Goal: Transaction & Acquisition: Purchase product/service

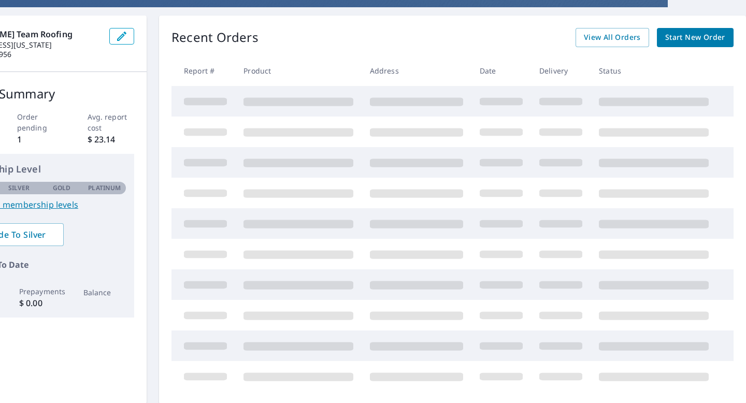
scroll to position [89, 0]
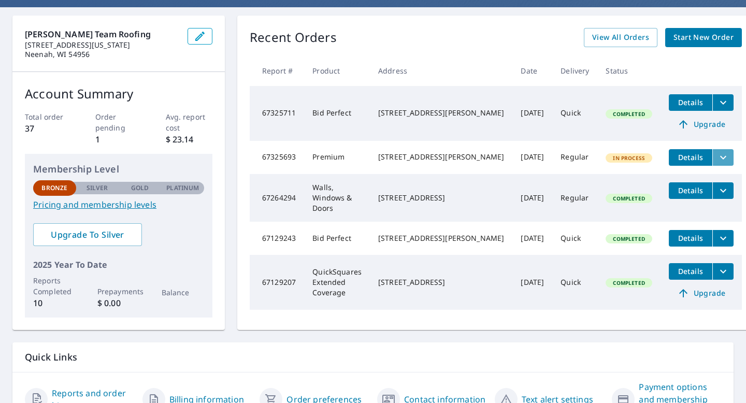
click at [717, 160] on icon "filesDropdownBtn-67325693" at bounding box center [723, 157] width 12 height 12
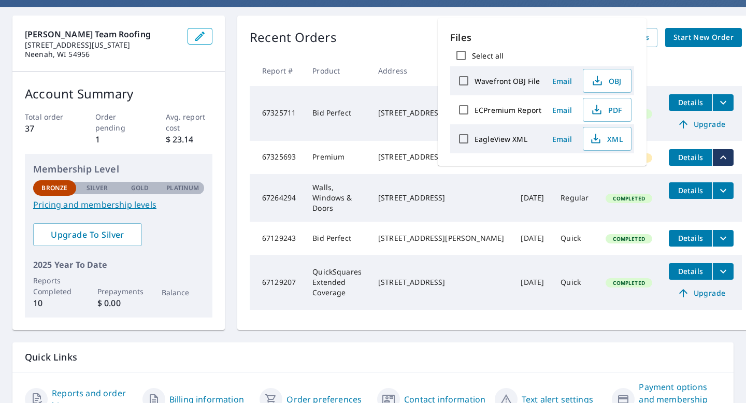
click at [684, 59] on th at bounding box center [701, 70] width 81 height 31
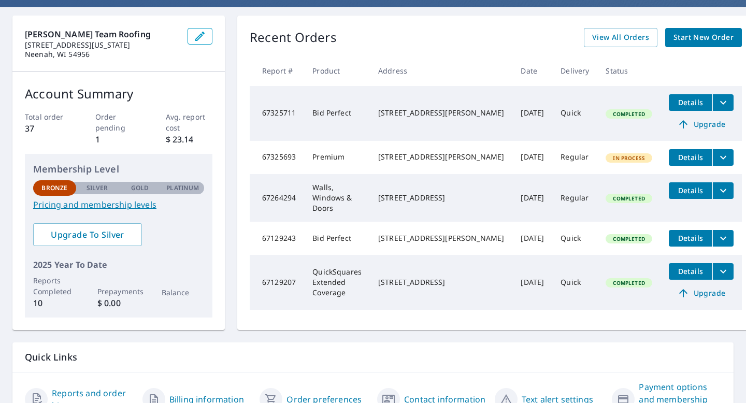
click at [370, 164] on td "Premium" at bounding box center [337, 157] width 66 height 33
click at [420, 154] on div "[STREET_ADDRESS][PERSON_NAME]" at bounding box center [441, 157] width 126 height 10
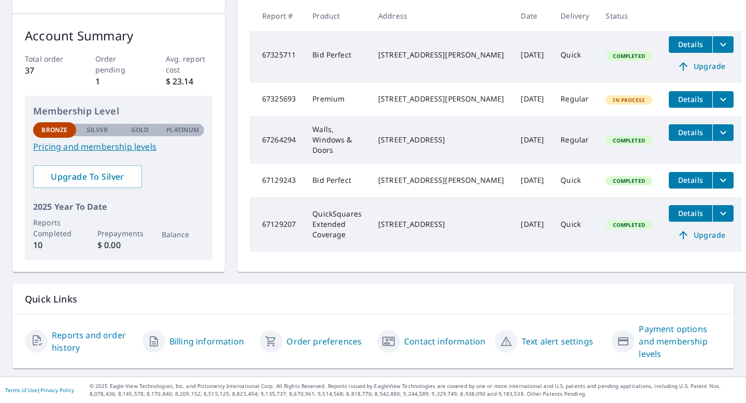
scroll to position [144, 0]
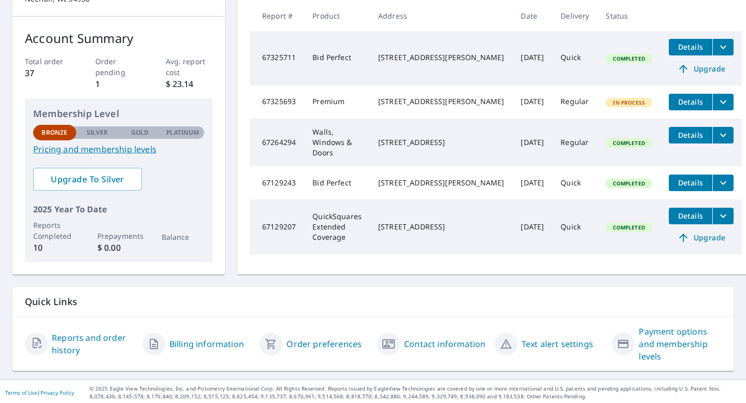
click at [113, 338] on link "Reports and order history" at bounding box center [93, 344] width 82 height 25
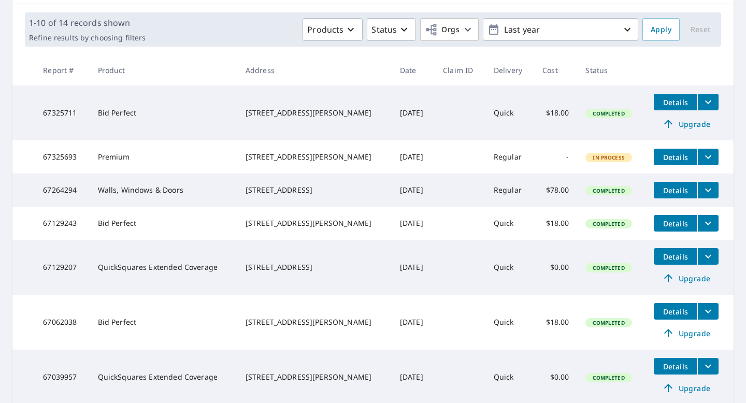
click at [663, 160] on span "Details" at bounding box center [675, 157] width 31 height 10
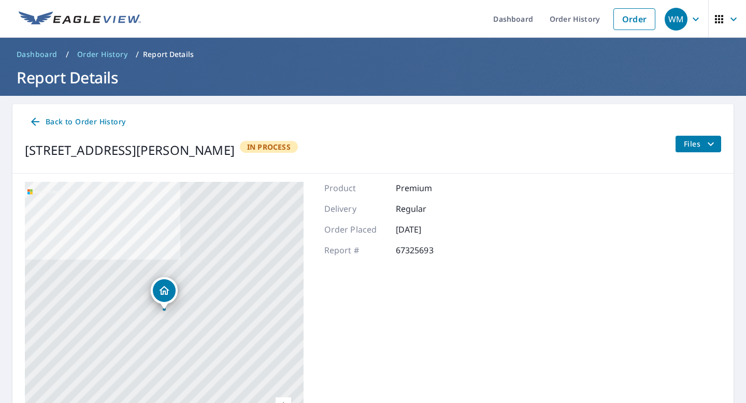
click at [694, 141] on span "Files" at bounding box center [700, 144] width 33 height 12
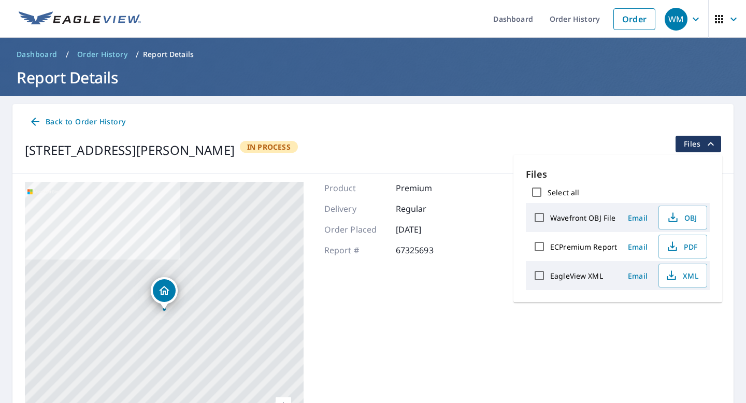
click at [589, 146] on div "[STREET_ADDRESS][PERSON_NAME] In Process Files" at bounding box center [373, 150] width 696 height 29
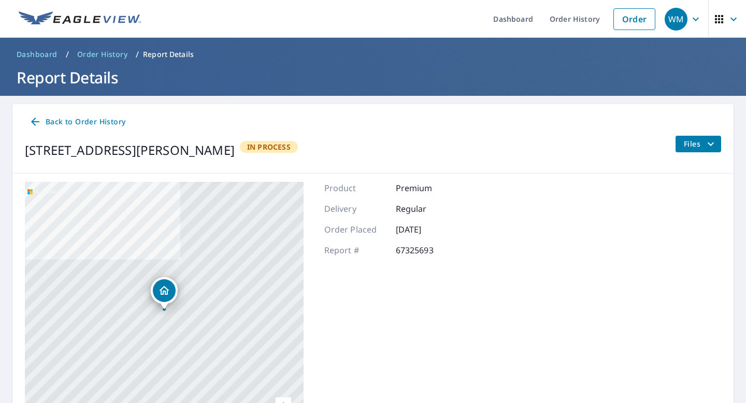
click at [62, 121] on span "Back to Order History" at bounding box center [77, 122] width 96 height 13
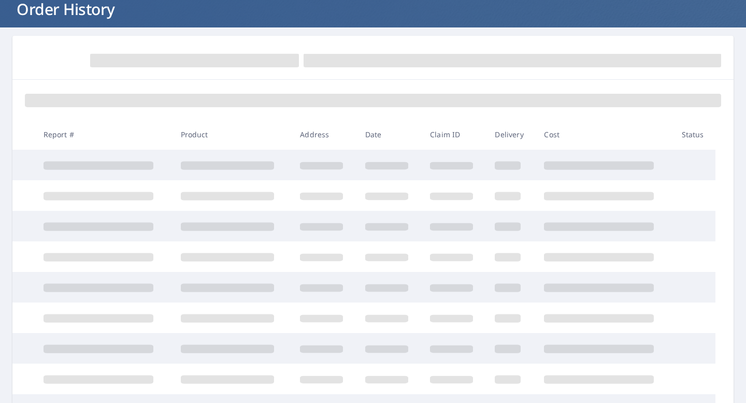
scroll to position [197, 0]
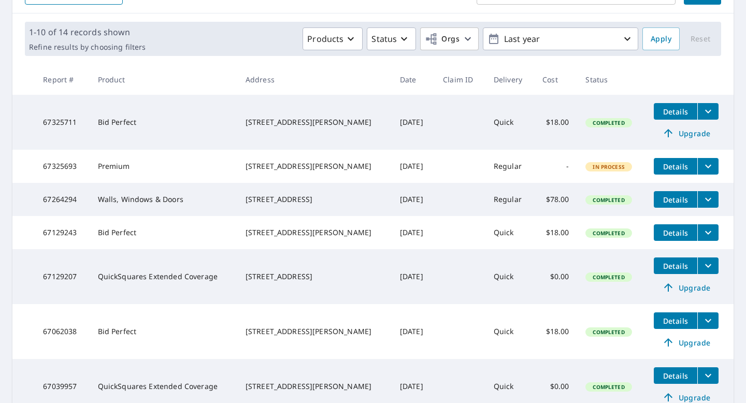
scroll to position [150, 0]
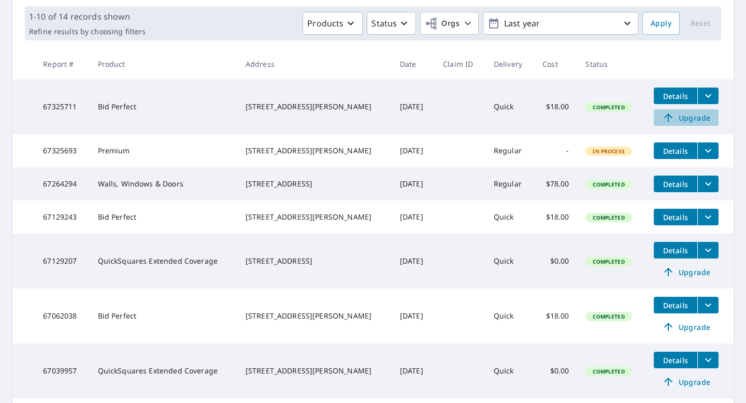
click at [691, 121] on span "Upgrade" at bounding box center [686, 117] width 52 height 12
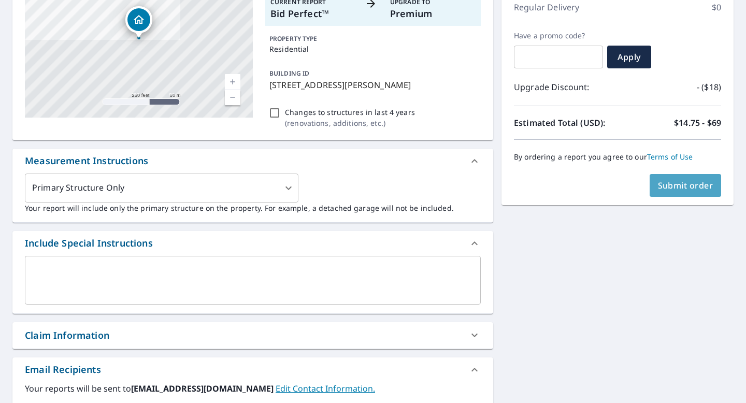
click at [672, 185] on span "Submit order" at bounding box center [685, 185] width 55 height 11
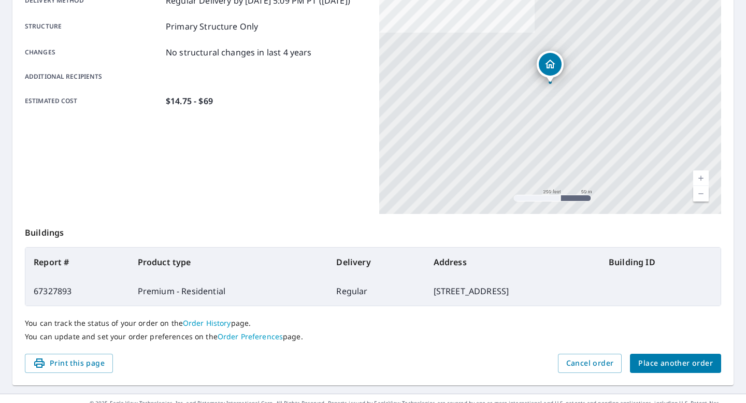
scroll to position [206, 0]
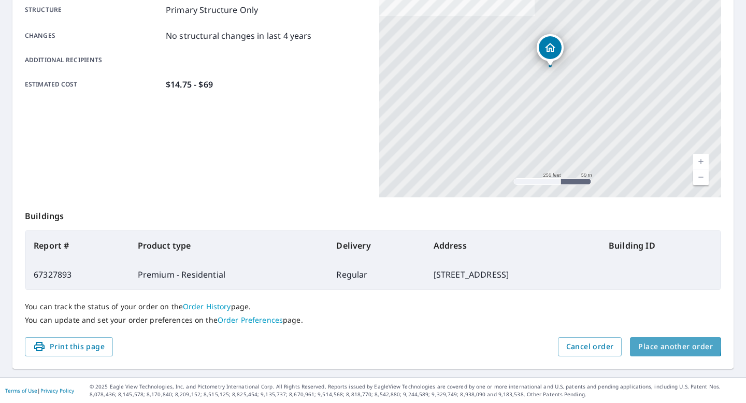
click at [672, 345] on span "Place another order" at bounding box center [675, 346] width 75 height 13
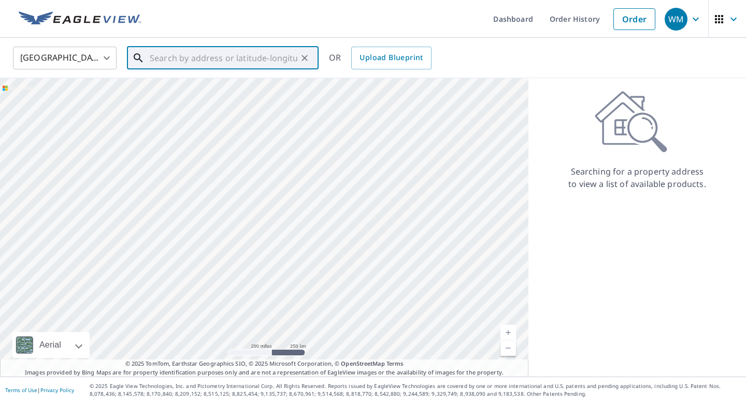
click at [242, 51] on input "text" at bounding box center [224, 58] width 148 height 29
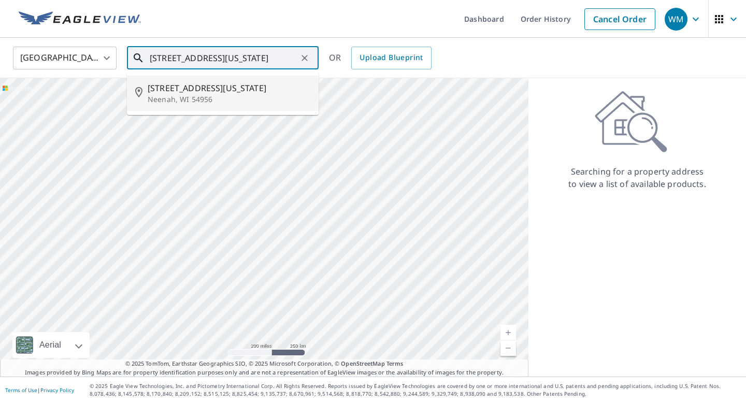
click at [181, 99] on p "Neenah, WI 54956" at bounding box center [229, 99] width 163 height 10
type input "[STREET_ADDRESS][US_STATE]"
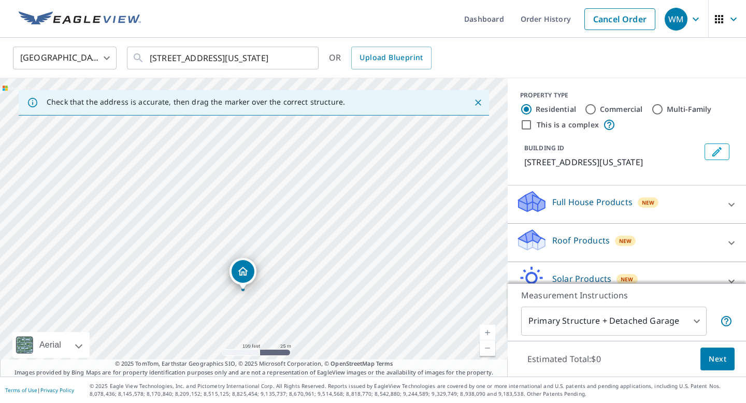
click at [243, 314] on div "[STREET_ADDRESS][US_STATE]" at bounding box center [254, 227] width 508 height 298
drag, startPoint x: 317, startPoint y: 194, endPoint x: 252, endPoint y: 380, distance: 196.5
click at [255, 378] on div "Dashboard Order History Cancel Order WM [GEOGRAPHIC_DATA] [GEOGRAPHIC_DATA] ​ […" at bounding box center [373, 201] width 746 height 403
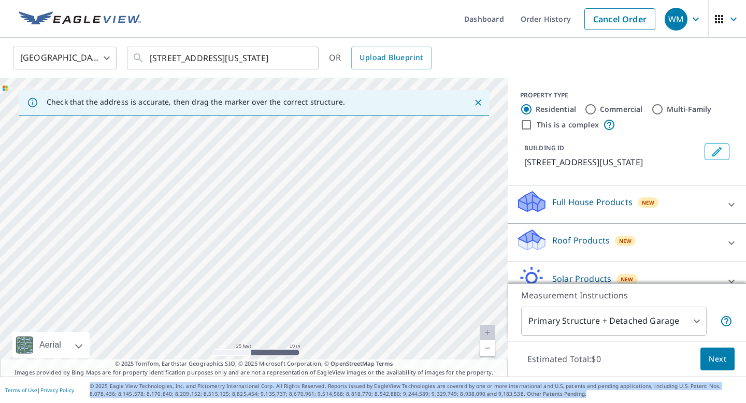
drag, startPoint x: 252, startPoint y: 380, endPoint x: 231, endPoint y: 403, distance: 31.2
click at [231, 403] on footer "Terms of Use | Privacy Policy © 2025 Eagle View Technologies, Inc. and Pictomet…" at bounding box center [373, 390] width 746 height 26
click at [302, 285] on div "[STREET_ADDRESS][US_STATE]" at bounding box center [254, 227] width 508 height 298
drag, startPoint x: 346, startPoint y: 178, endPoint x: 310, endPoint y: 321, distance: 147.4
click at [310, 321] on div "[STREET_ADDRESS][US_STATE]" at bounding box center [254, 227] width 508 height 298
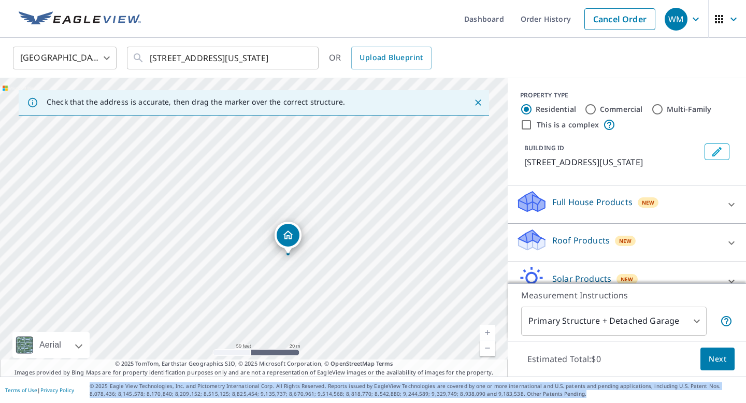
click at [286, 236] on icon "Dropped pin, building 1, Residential property, 324 Washington Ave Neenah, WI 54…" at bounding box center [288, 235] width 12 height 12
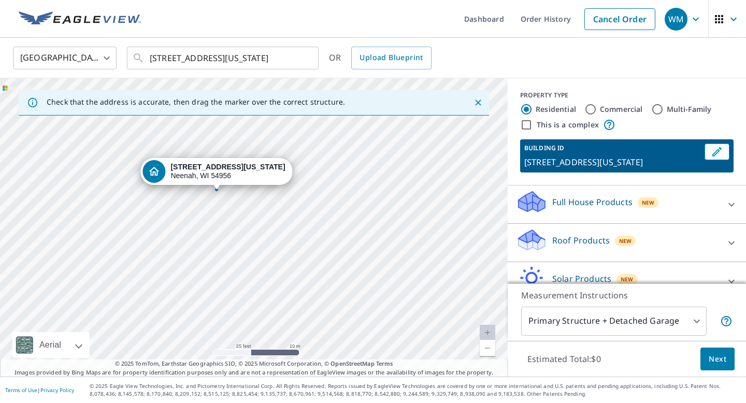
click at [203, 185] on div "[STREET_ADDRESS][US_STATE]" at bounding box center [216, 174] width 152 height 32
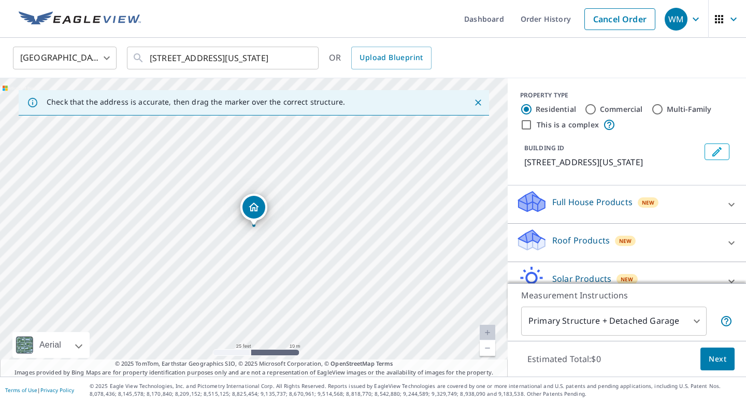
click at [265, 236] on div "[STREET_ADDRESS][US_STATE]" at bounding box center [254, 227] width 508 height 298
